Goal: Find specific page/section

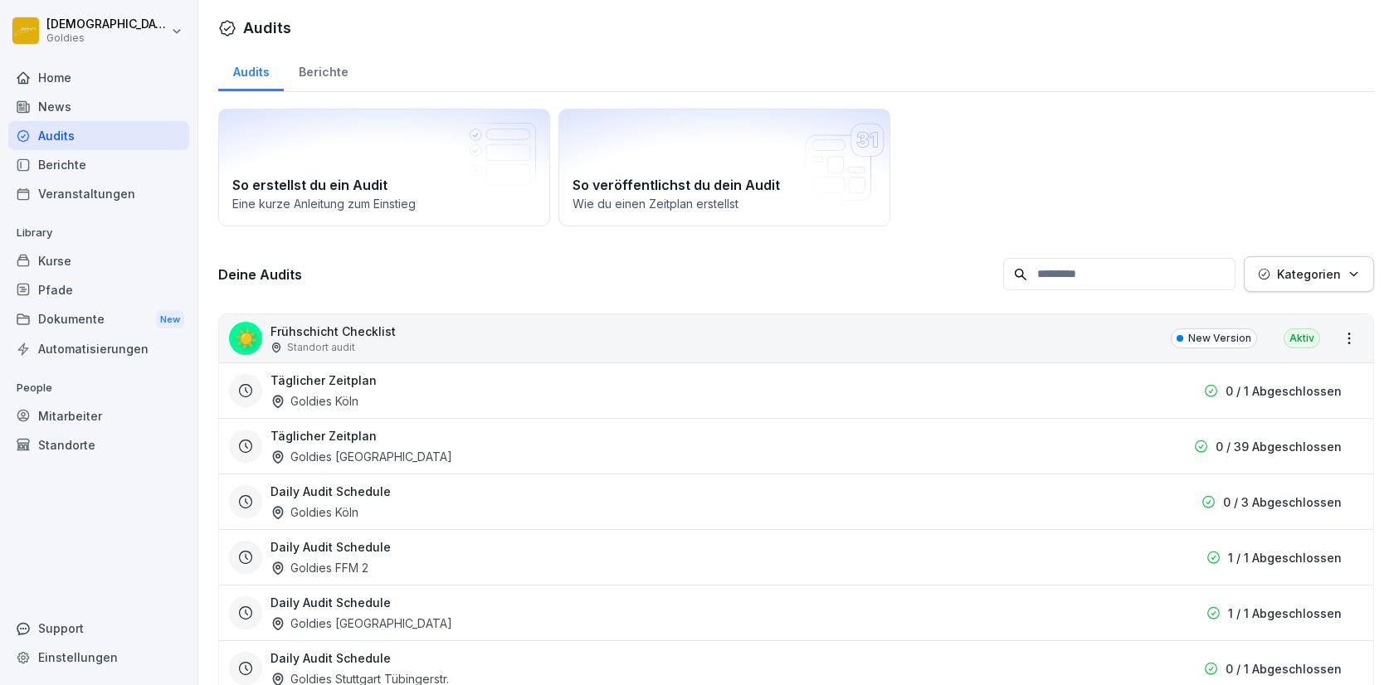
click at [83, 169] on div "Berichte" at bounding box center [98, 164] width 181 height 29
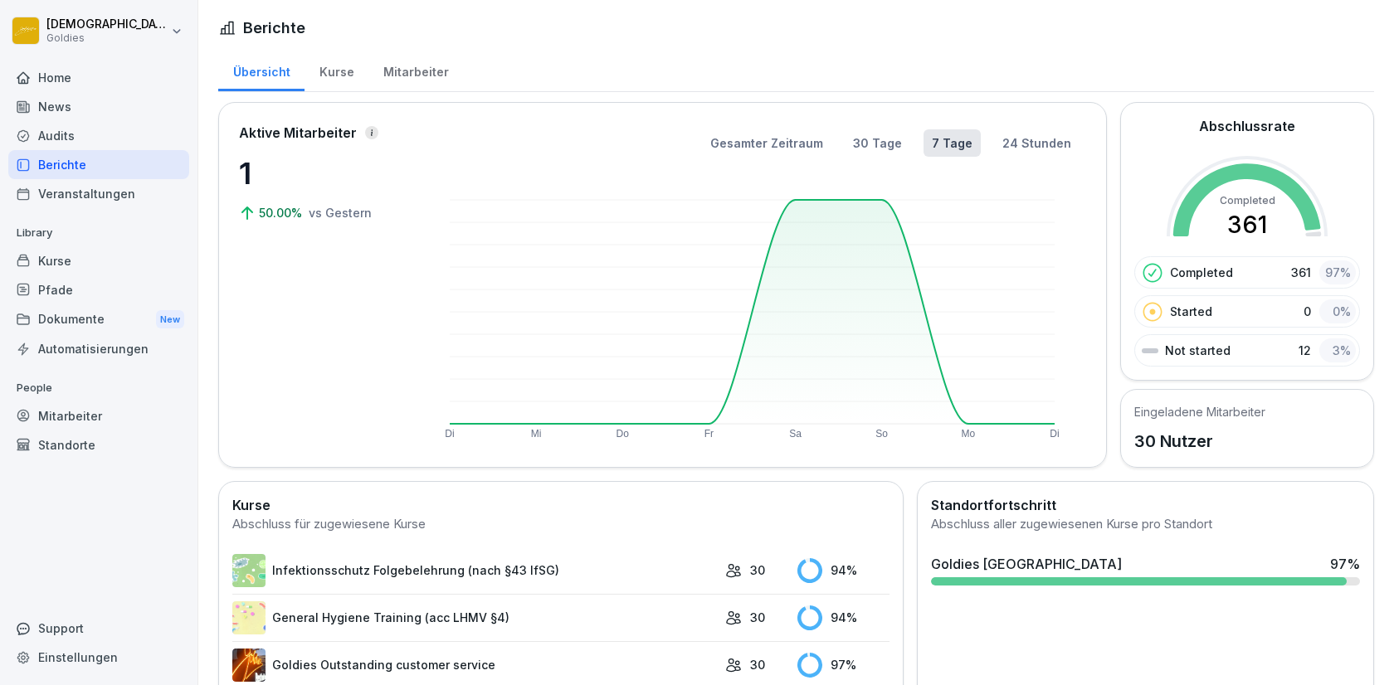
click at [121, 137] on div "Audits" at bounding box center [98, 135] width 181 height 29
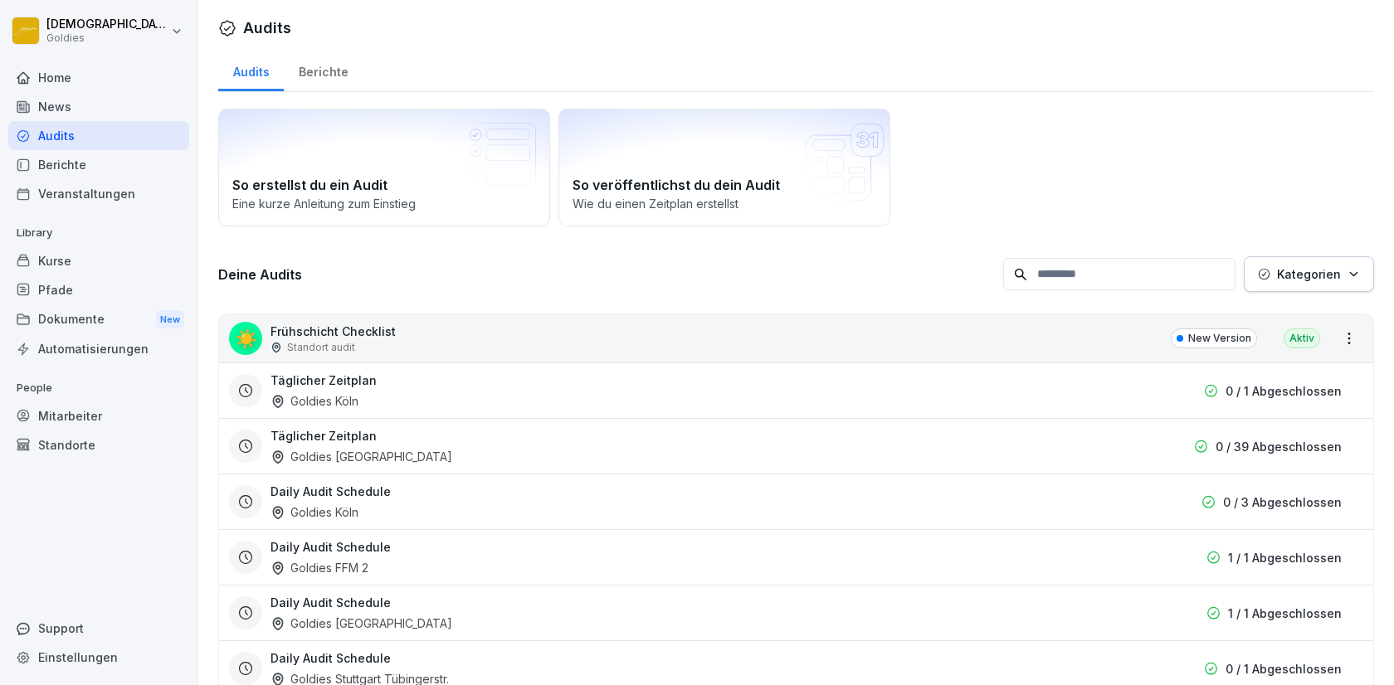
click at [304, 69] on div "Berichte" at bounding box center [323, 70] width 79 height 42
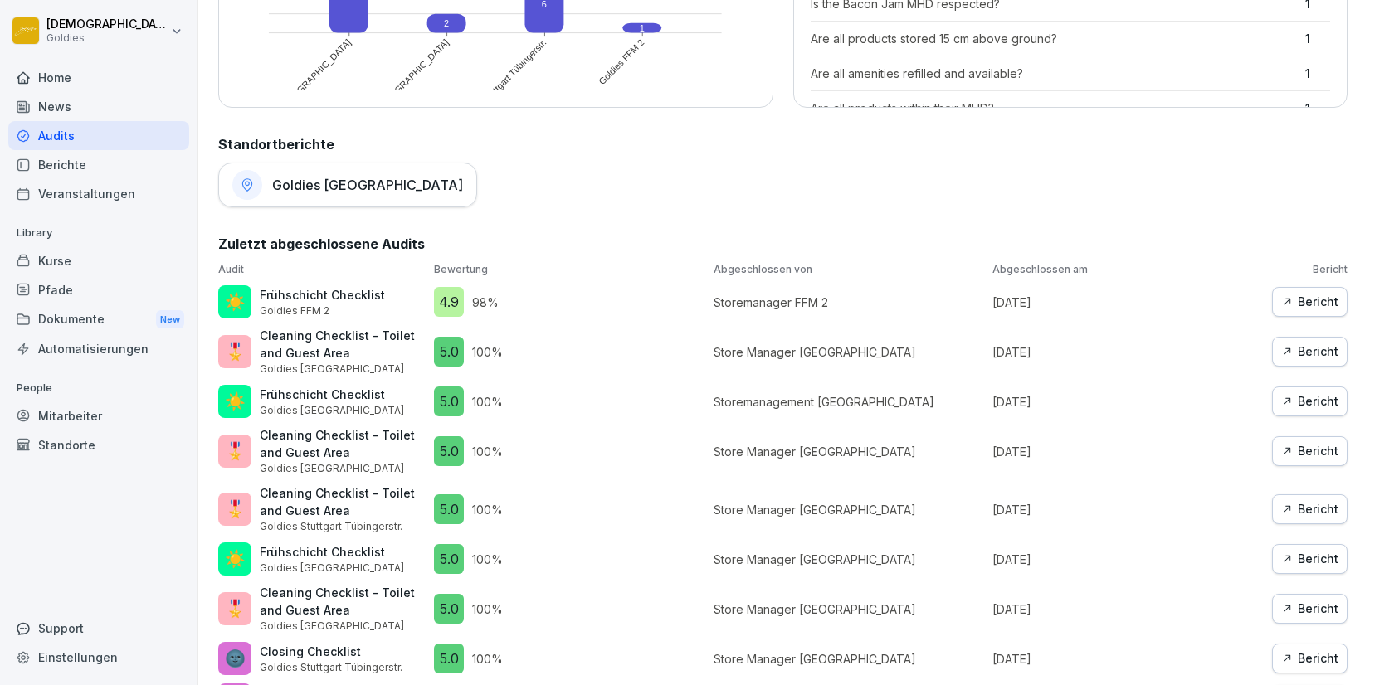
scroll to position [722, 0]
